Goal: Transaction & Acquisition: Purchase product/service

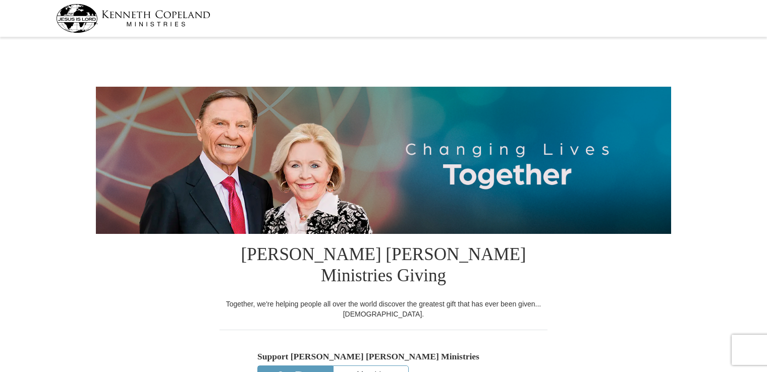
select select "TN"
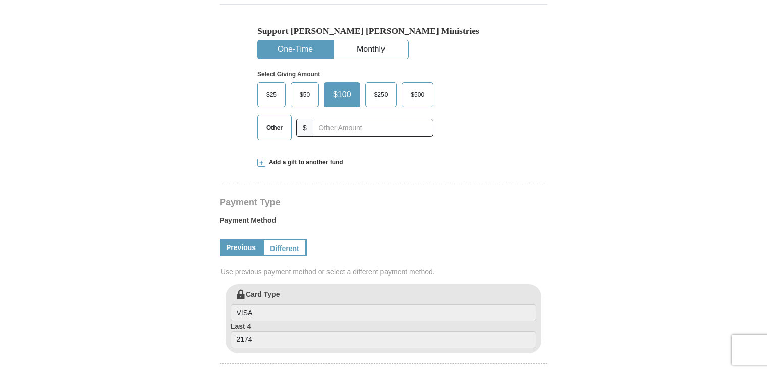
scroll to position [328, 0]
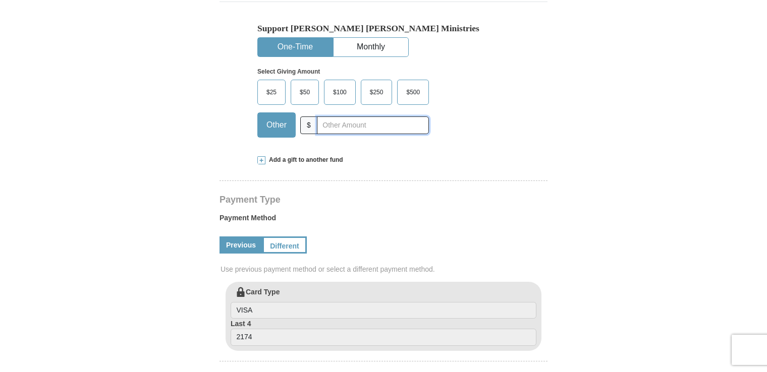
click at [340, 116] on input "text" at bounding box center [373, 125] width 112 height 18
type input "10.00"
click at [357, 150] on div "[PERSON_NAME] [PERSON_NAME] Ministries Giving Together, we're helping people al…" at bounding box center [383, 366] width 328 height 920
click at [301, 38] on button "One-Time" at bounding box center [295, 47] width 75 height 19
click at [363, 148] on div "[PERSON_NAME] [PERSON_NAME] Ministries Giving Together, we're helping people al…" at bounding box center [383, 366] width 328 height 920
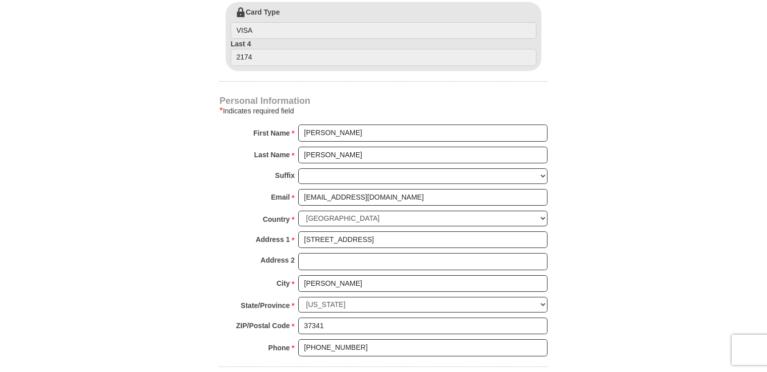
scroll to position [611, 0]
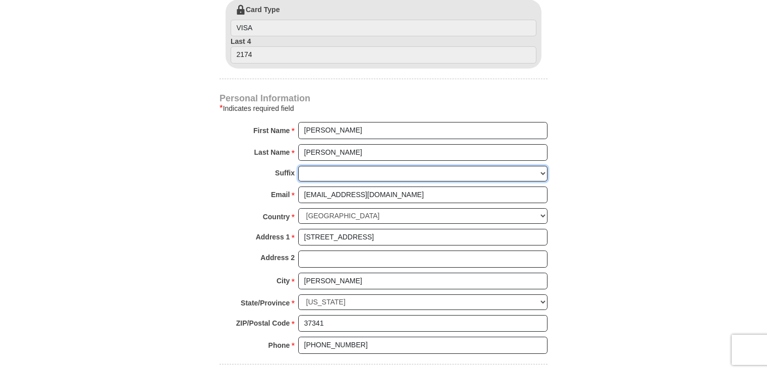
click at [363, 166] on select "[PERSON_NAME] I II III IV V VI" at bounding box center [422, 174] width 249 height 16
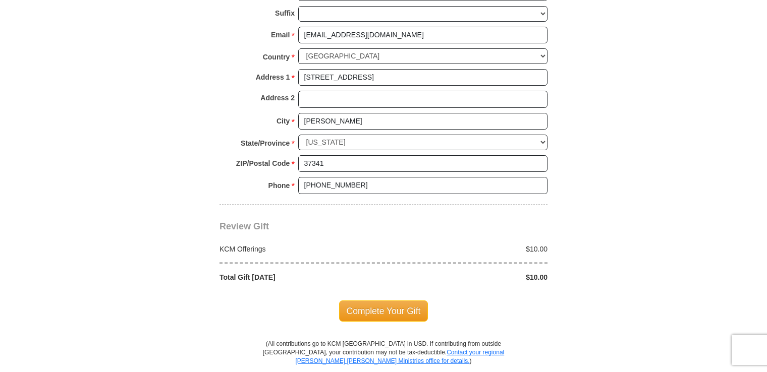
scroll to position [812, 0]
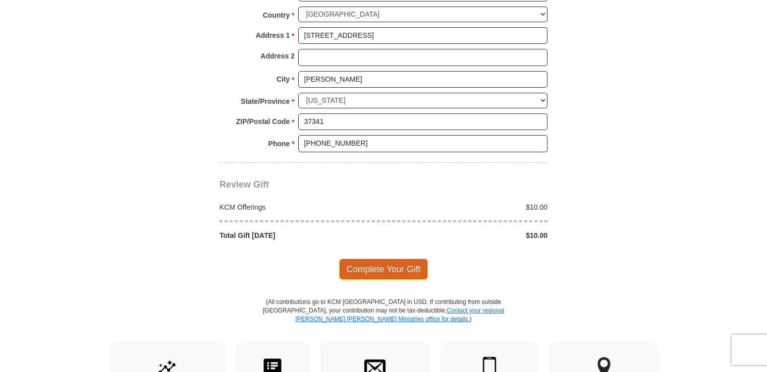
click at [387, 259] on span "Complete Your Gift" at bounding box center [383, 269] width 89 height 21
